Goal: Information Seeking & Learning: Learn about a topic

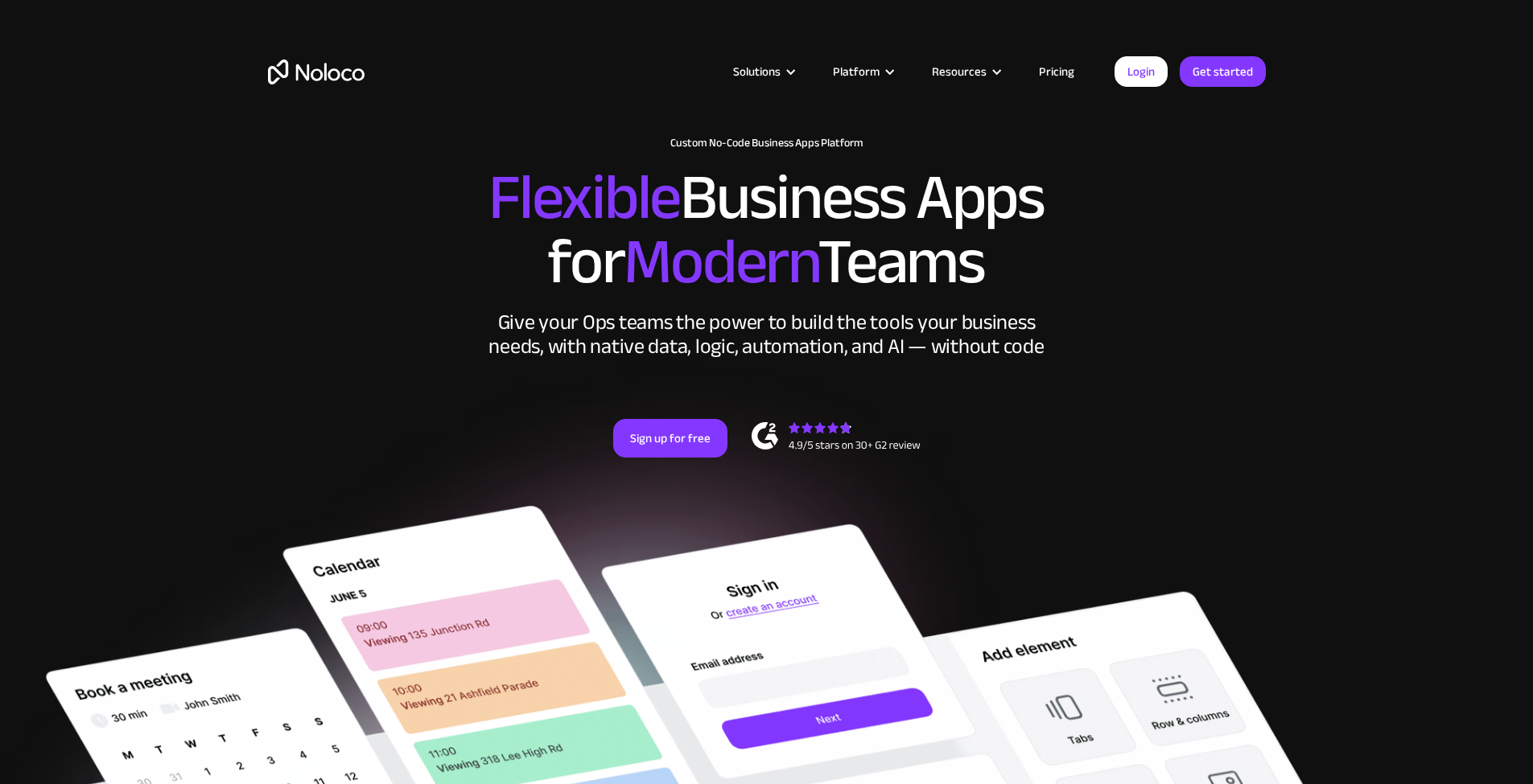
click at [1062, 73] on link "Pricing" at bounding box center [1057, 71] width 76 height 21
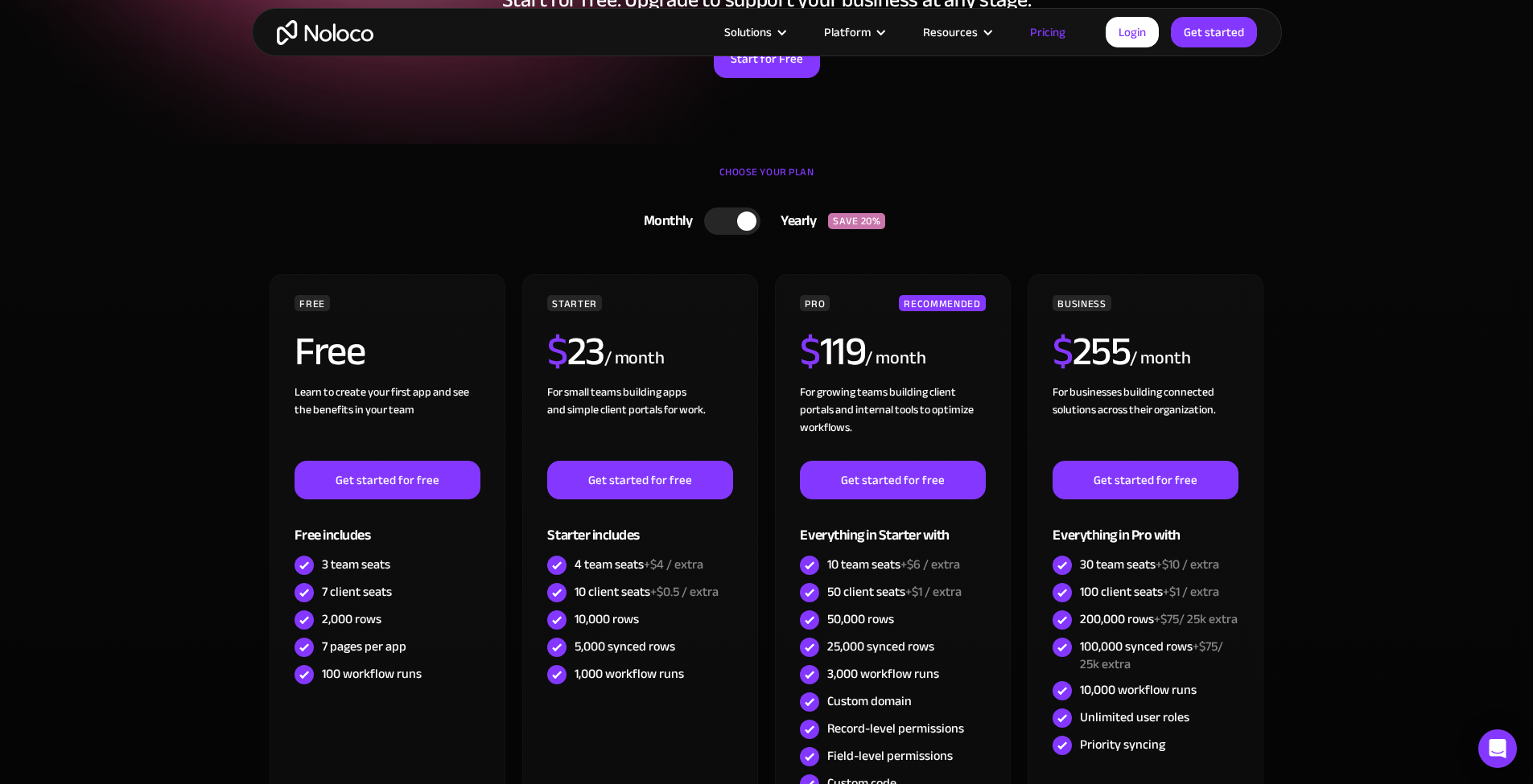
scroll to position [401, 0]
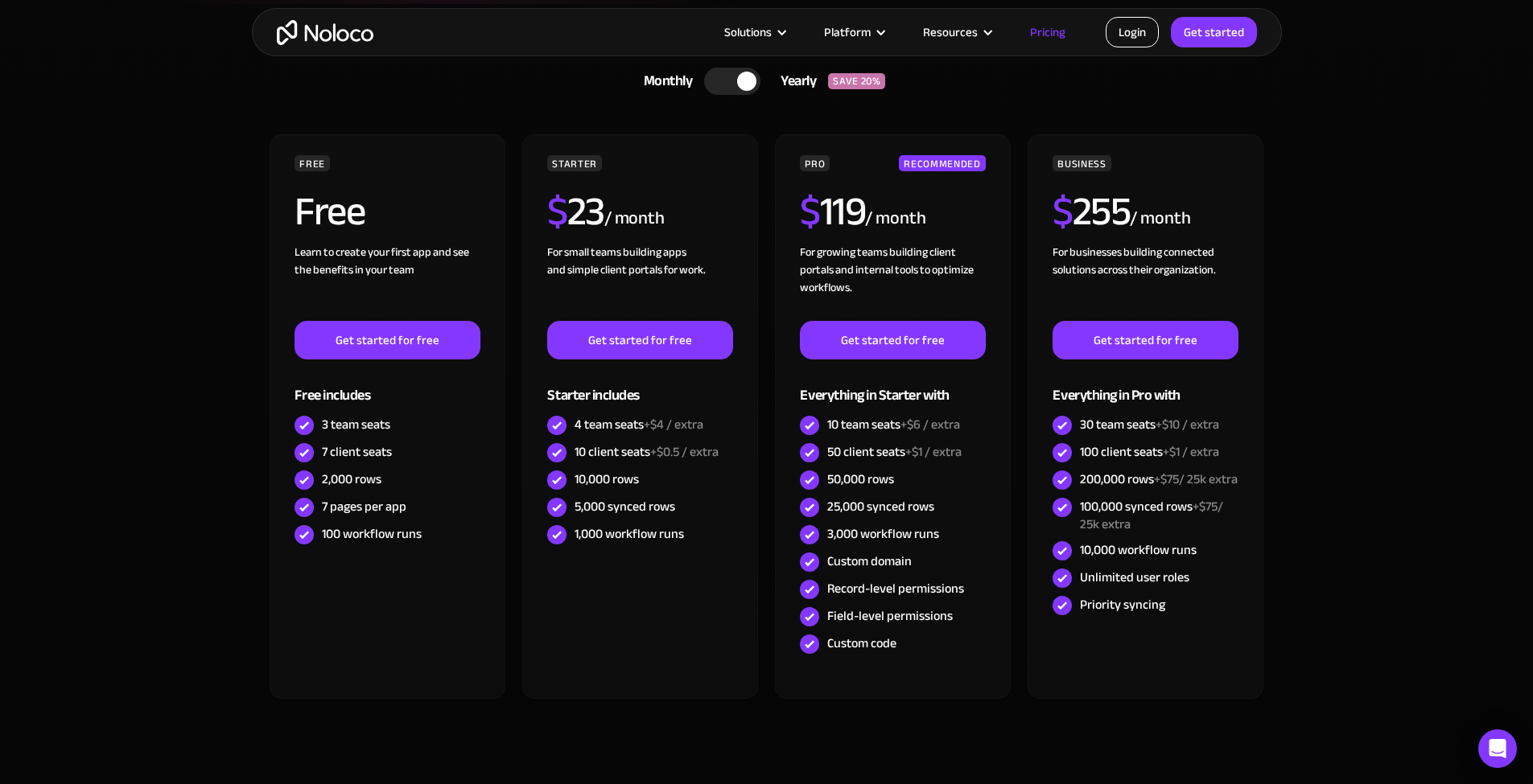
click at [1143, 32] on link "Login" at bounding box center [1132, 31] width 54 height 30
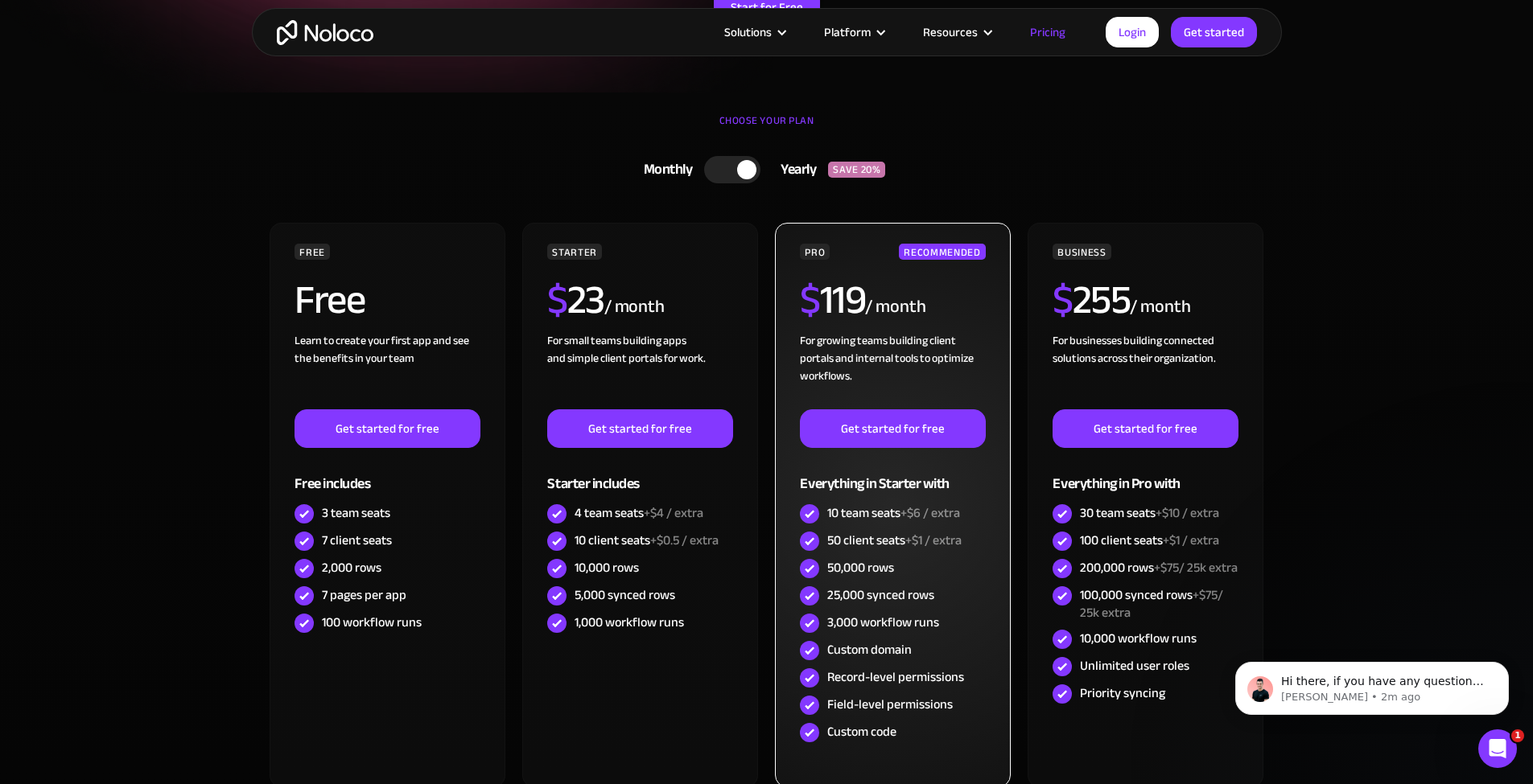
scroll to position [242, 0]
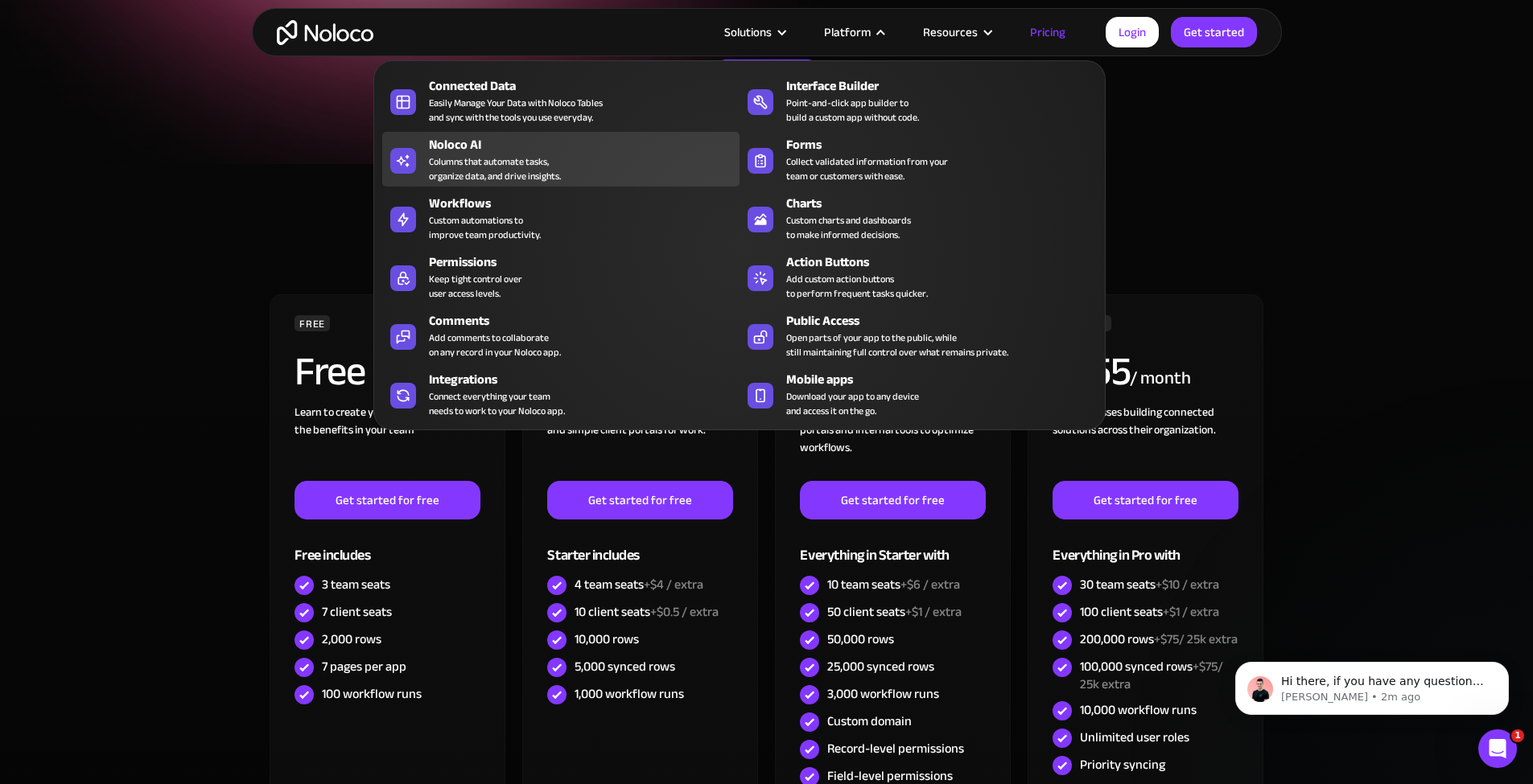
click at [437, 162] on div "Columns that automate tasks, organize data, and drive insights." at bounding box center [495, 168] width 132 height 29
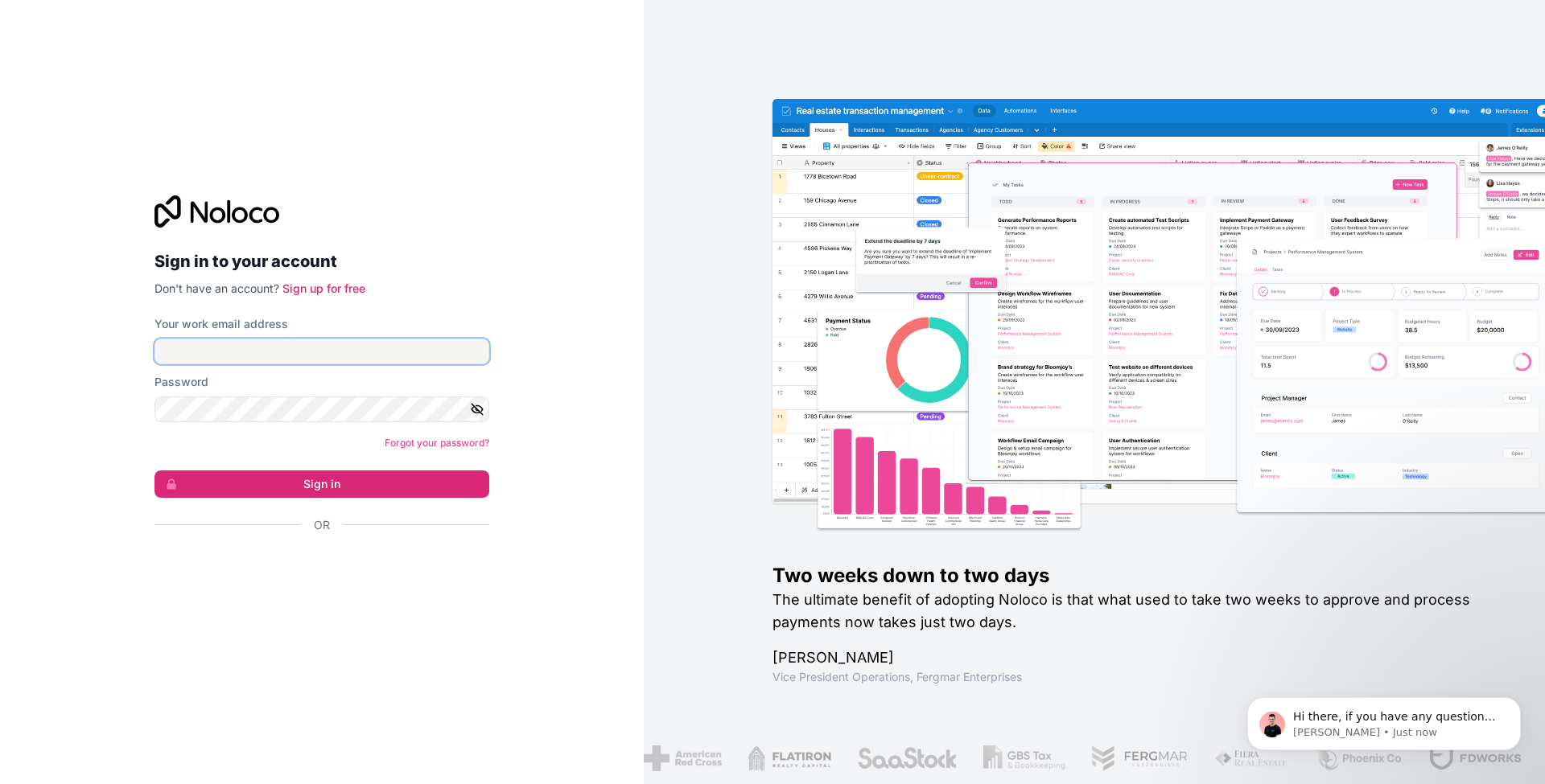
type input "abo@resonances.group"
click at [322, 483] on button "Sign in" at bounding box center [321, 484] width 335 height 28
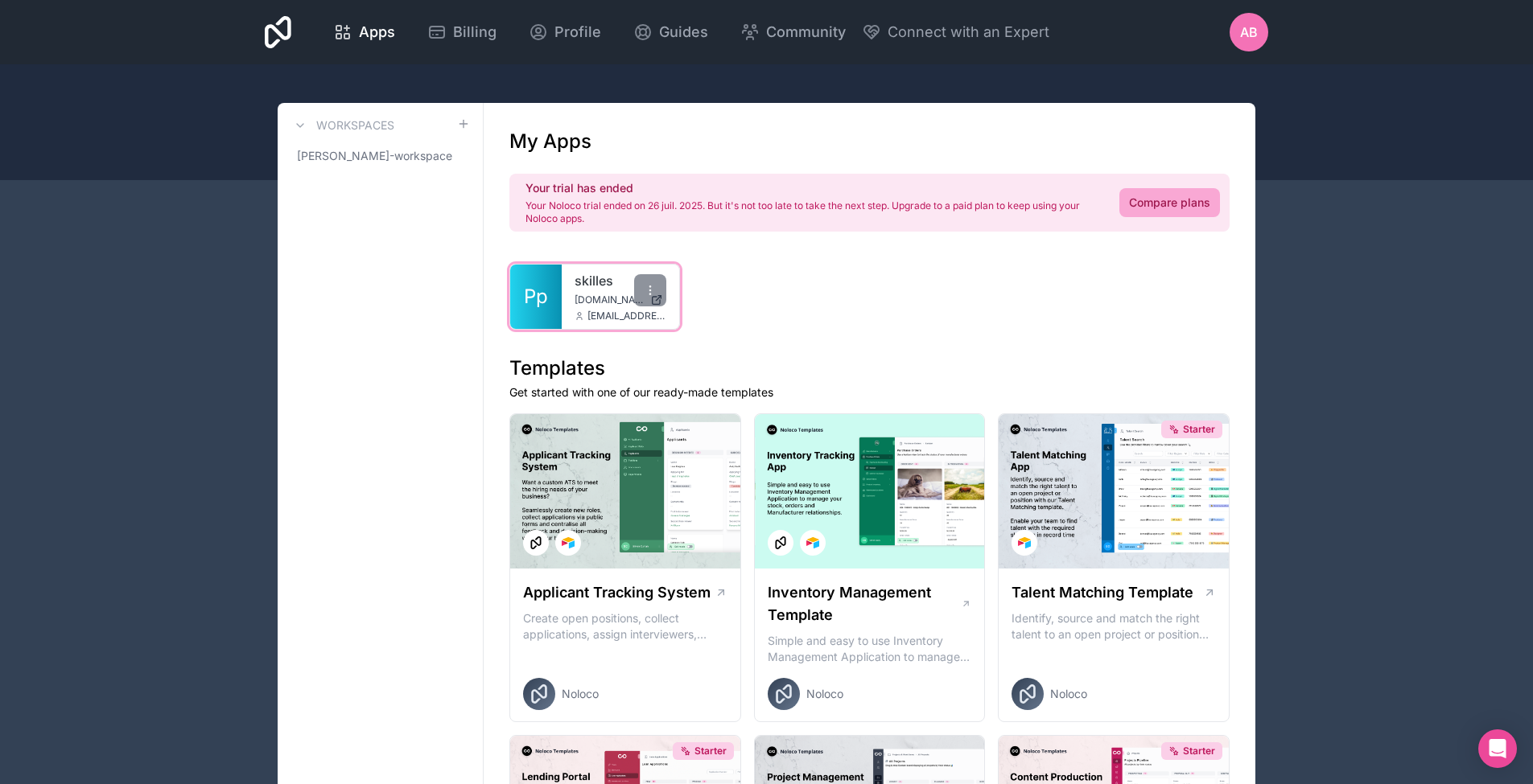
click at [601, 283] on link "skilles" at bounding box center [620, 280] width 91 height 19
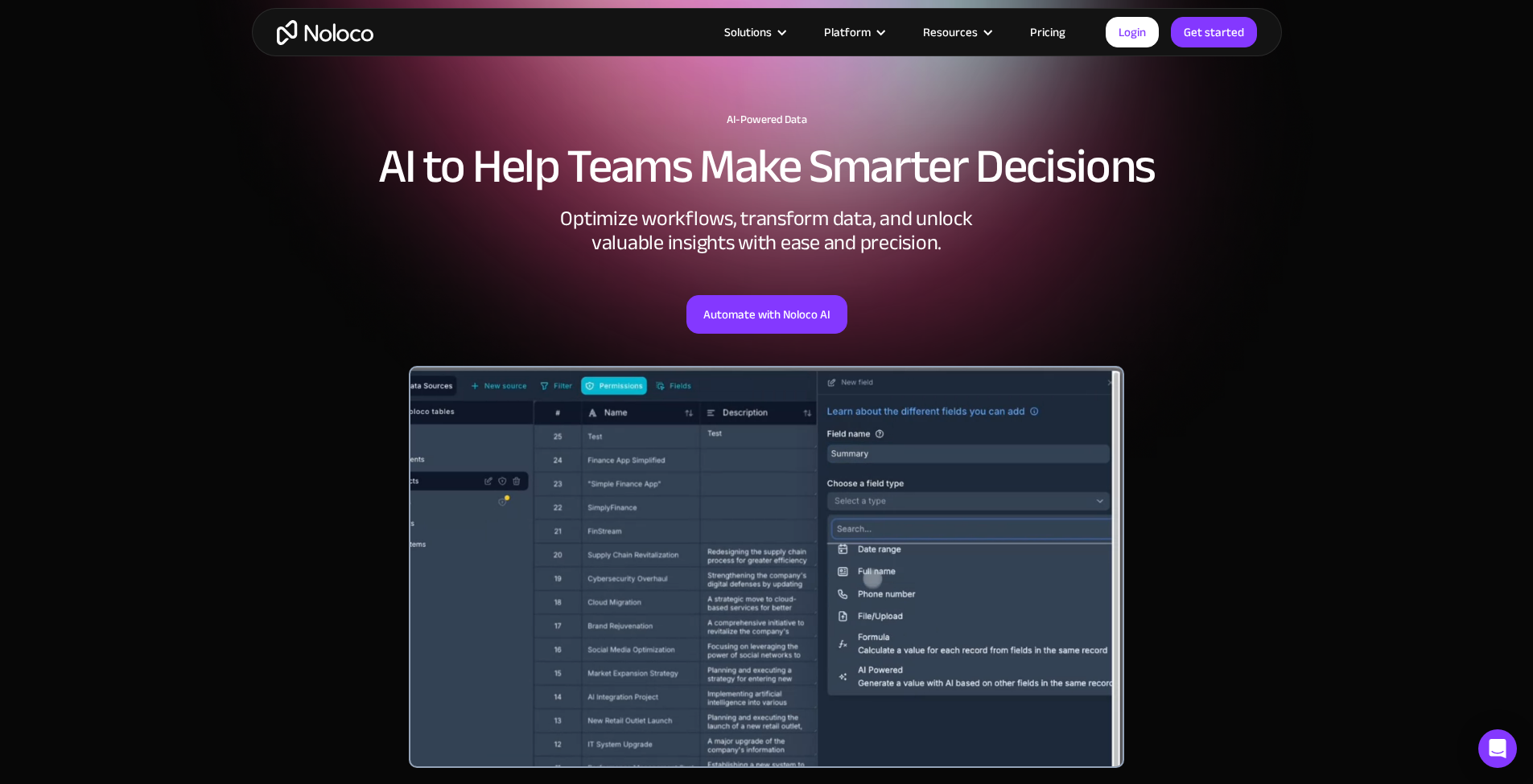
scroll to position [136, 0]
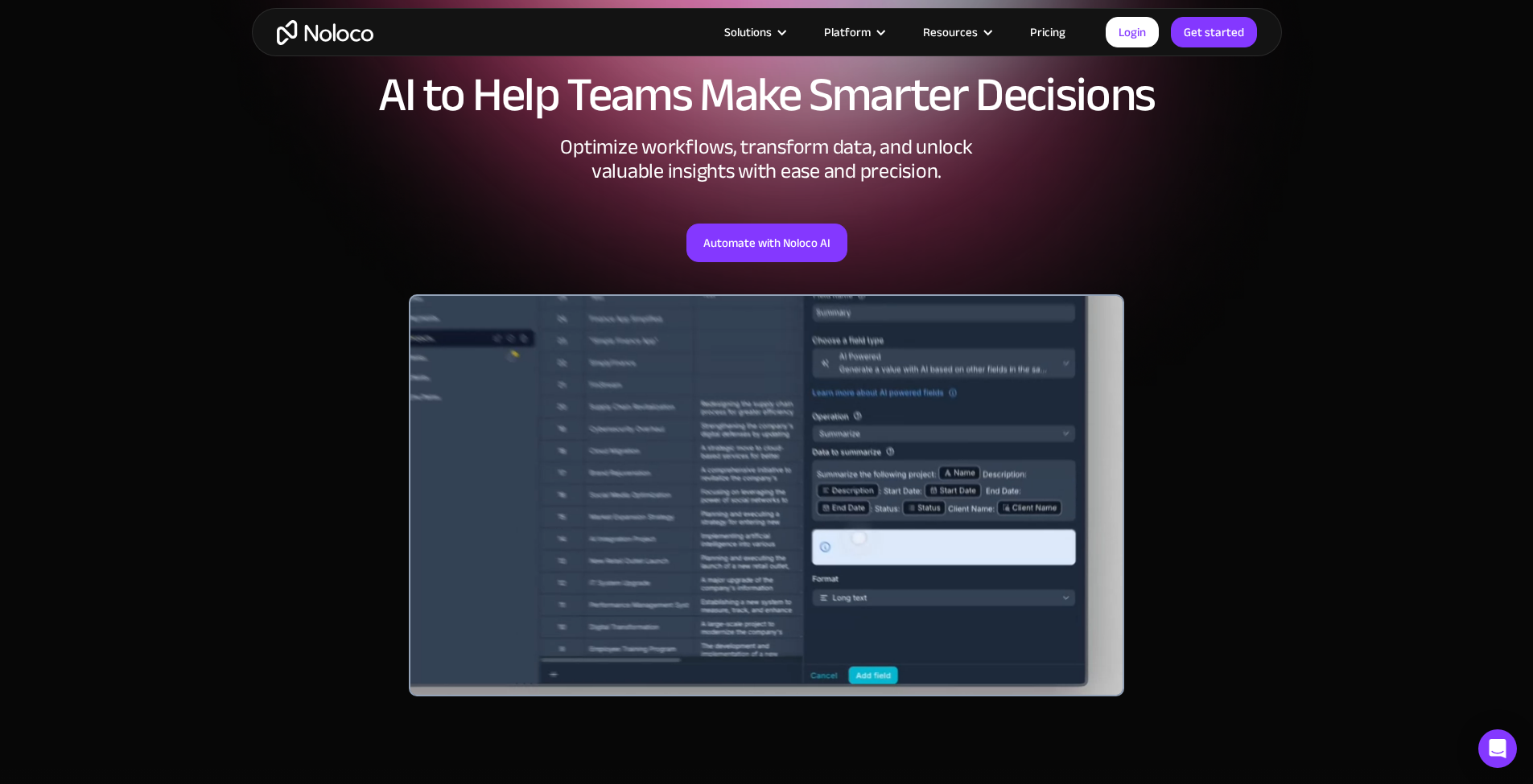
click at [1241, 273] on div "AI-Powered Data AI to Help Teams Make Smarter Decisions Optimize workflows, tra…" at bounding box center [767, 386] width 1030 height 719
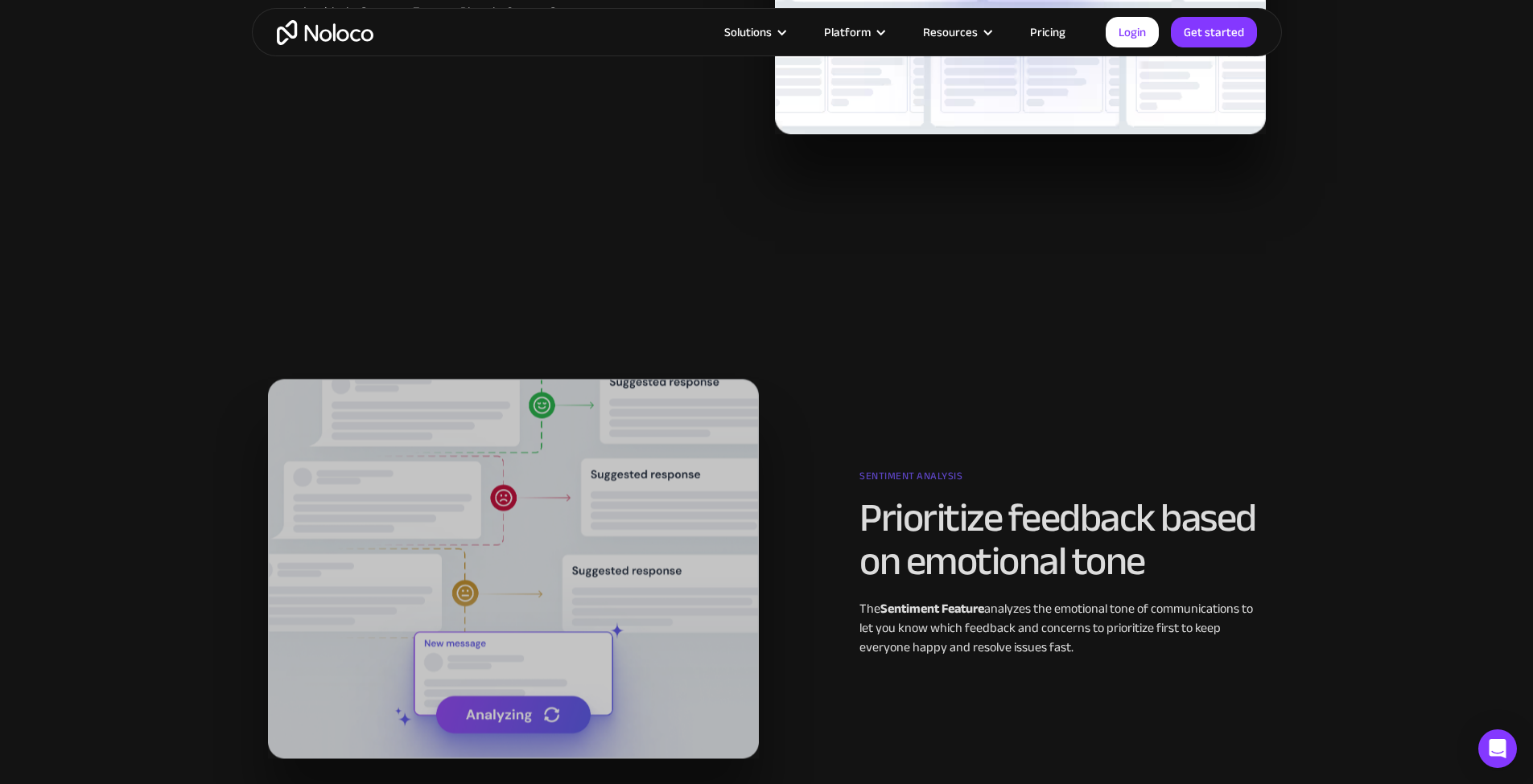
scroll to position [2815, 0]
